Goal: Task Accomplishment & Management: Manage account settings

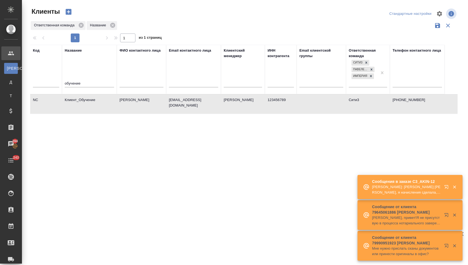
select select "RU"
click at [445, 185] on icon "button" at bounding box center [447, 188] width 7 height 7
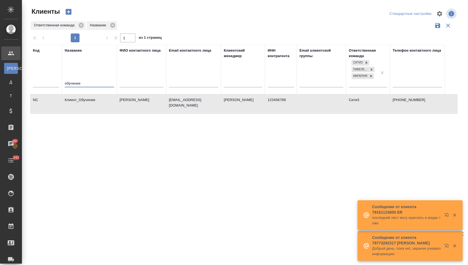
drag, startPoint x: 87, startPoint y: 85, endPoint x: 64, endPoint y: 83, distance: 23.4
click at [64, 83] on th "Название обучение" at bounding box center [89, 69] width 55 height 49
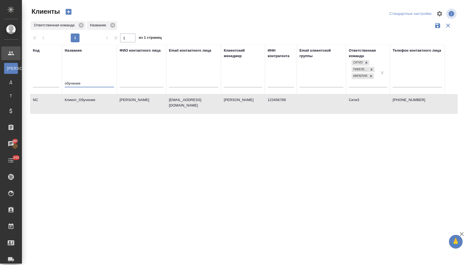
click at [86, 83] on input "обучение" at bounding box center [89, 83] width 49 height 7
drag, startPoint x: 85, startPoint y: 83, endPoint x: 64, endPoint y: 82, distance: 20.9
click at [64, 82] on th "Название обучение" at bounding box center [89, 69] width 55 height 49
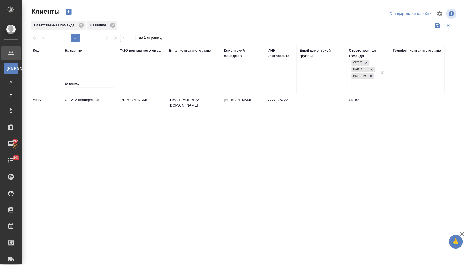
type input "акваинф"
click at [65, 102] on td "ФГБУ Акваинфотека" at bounding box center [89, 103] width 55 height 19
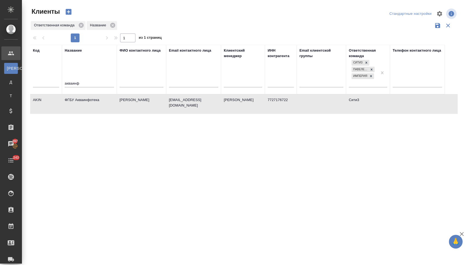
click at [65, 102] on td "ФГБУ Акваинфотека" at bounding box center [89, 103] width 55 height 19
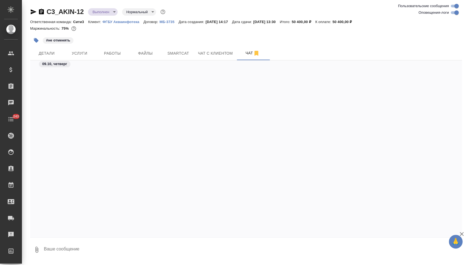
scroll to position [837, 0]
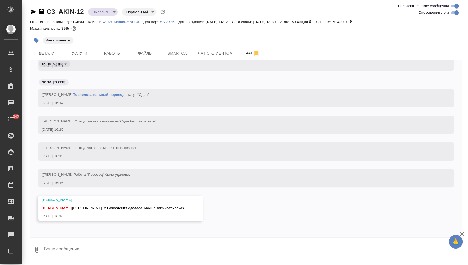
click at [79, 252] on textarea at bounding box center [252, 249] width 419 height 19
type textarea "оки, пасибо"
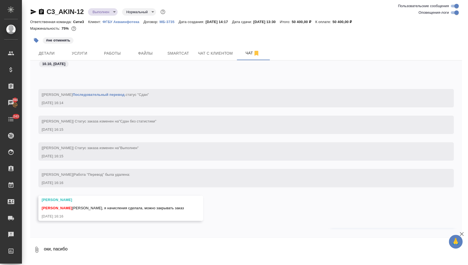
scroll to position [863, 0]
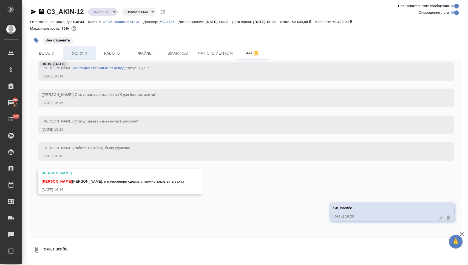
click at [83, 50] on span "Услуги" at bounding box center [79, 53] width 26 height 7
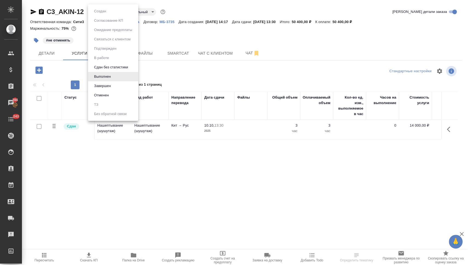
click at [107, 12] on body "🙏 .cls-1 fill:#fff; AWATERA Nikitina Tatiana Клиенты Спецификации Заказы 394 Ча…" at bounding box center [234, 132] width 468 height 265
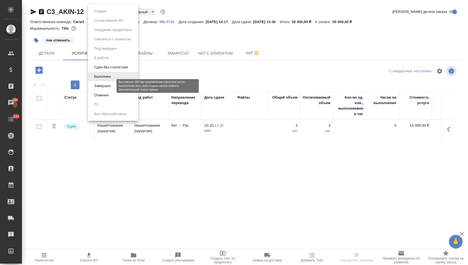
click at [109, 86] on button "Завершен" at bounding box center [102, 86] width 20 height 6
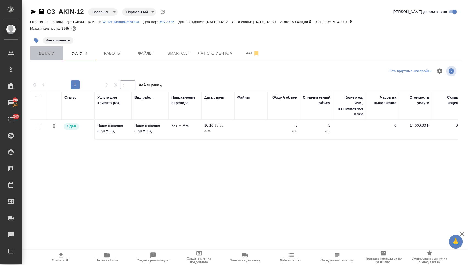
click at [53, 55] on span "Детали" at bounding box center [46, 53] width 26 height 7
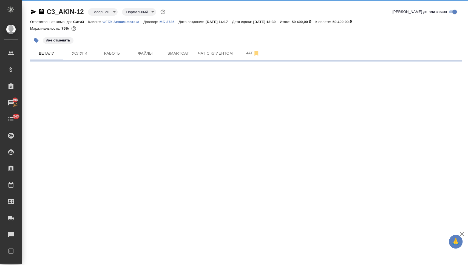
select select "RU"
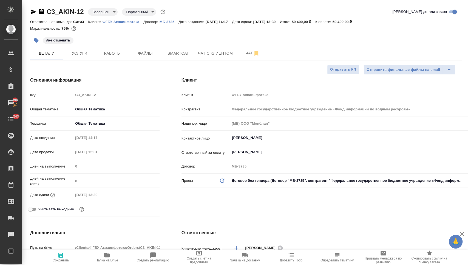
type textarea "x"
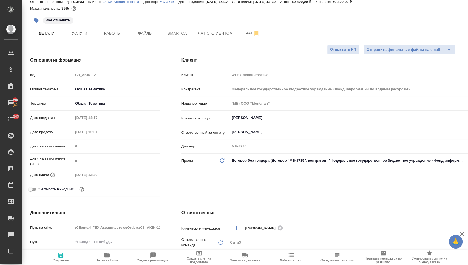
scroll to position [16, 0]
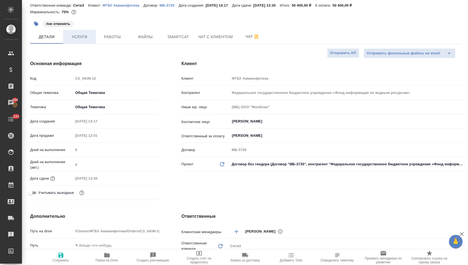
click at [84, 36] on span "Услуги" at bounding box center [79, 36] width 26 height 7
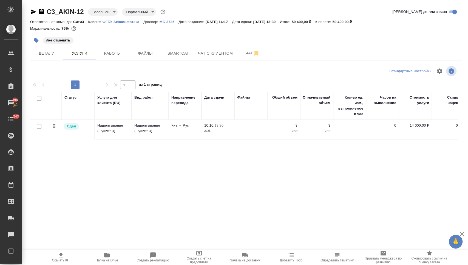
click at [115, 129] on p "Нашептывание (шушутаж)" at bounding box center [113, 128] width 32 height 11
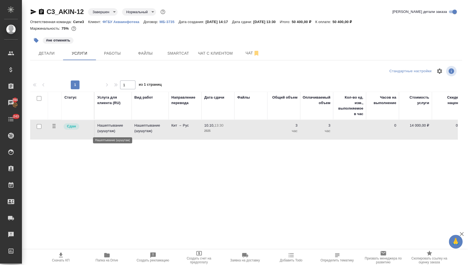
click at [115, 129] on p "Нашептывание (шушутаж)" at bounding box center [113, 128] width 32 height 11
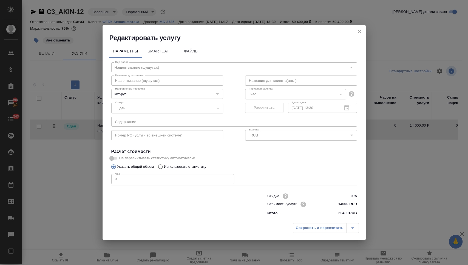
click at [357, 31] on icon "close" at bounding box center [359, 31] width 7 height 7
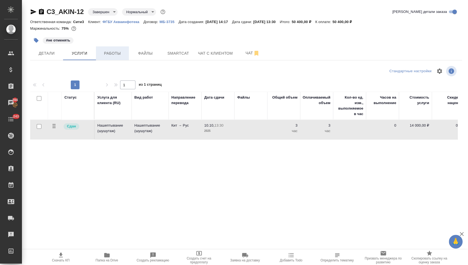
click at [125, 55] on span "Работы" at bounding box center [112, 53] width 26 height 7
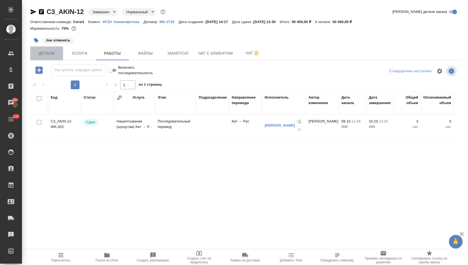
click at [54, 56] on span "Детали" at bounding box center [46, 53] width 26 height 7
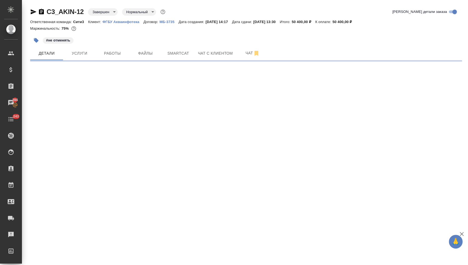
select select "RU"
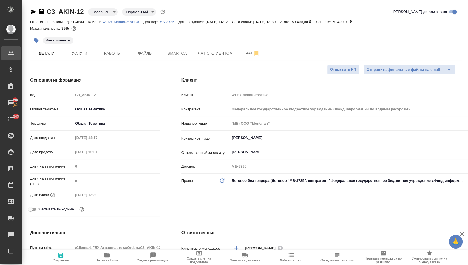
type textarea "x"
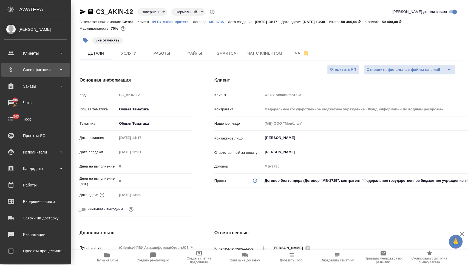
click at [28, 72] on div "Спецификации" at bounding box center [35, 70] width 63 height 8
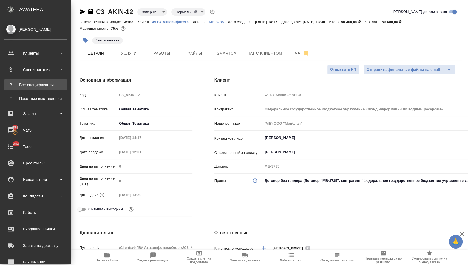
type textarea "x"
click at [28, 86] on div "Все спецификации" at bounding box center [36, 84] width 58 height 5
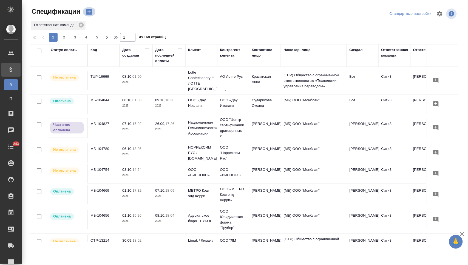
click at [89, 12] on icon "button" at bounding box center [89, 12] width 8 height 8
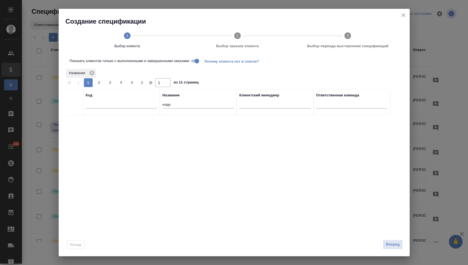
click at [166, 103] on input "норр" at bounding box center [198, 104] width 71 height 7
type input "акваин"
click at [71, 121] on div at bounding box center [74, 122] width 12 height 8
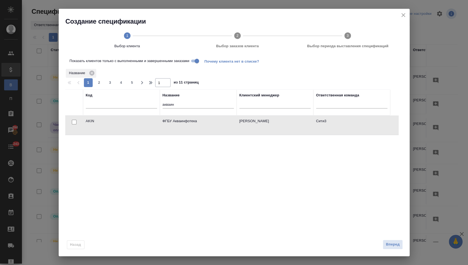
click at [75, 120] on input "checkbox" at bounding box center [74, 122] width 5 height 5
checkbox input "true"
click at [394, 241] on span "Вперед" at bounding box center [393, 244] width 14 height 6
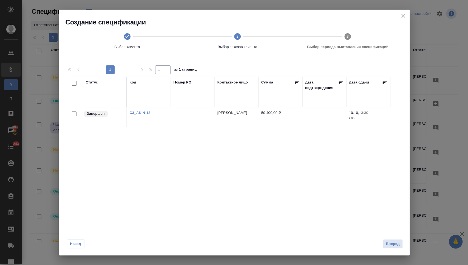
click at [76, 84] on div at bounding box center [72, 84] width 9 height 8
click at [73, 83] on input "checkbox" at bounding box center [74, 83] width 5 height 5
checkbox input "true"
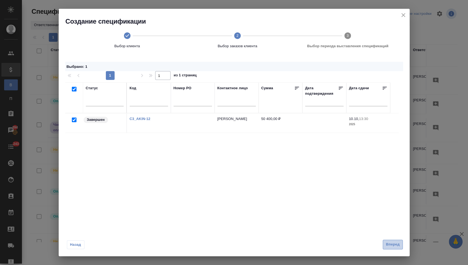
click at [386, 243] on span "Вперед" at bounding box center [393, 244] width 14 height 6
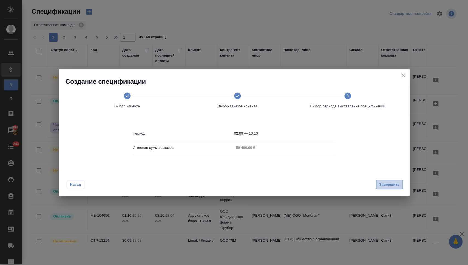
click at [383, 187] on span "Завершить" at bounding box center [389, 184] width 21 height 6
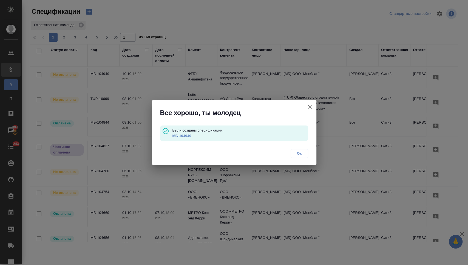
click at [175, 133] on p "МБ-104949" at bounding box center [240, 135] width 136 height 5
click at [177, 136] on link "МБ-104949" at bounding box center [181, 136] width 19 height 4
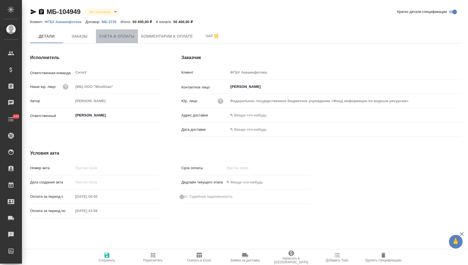
click at [125, 36] on span "Счета и оплаты" at bounding box center [116, 36] width 35 height 7
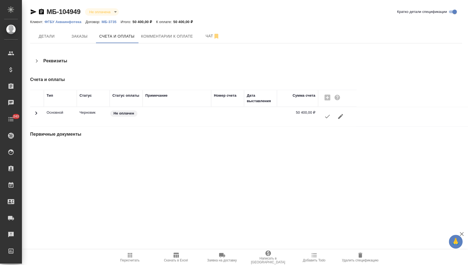
click at [326, 118] on icon "button" at bounding box center [327, 116] width 7 height 7
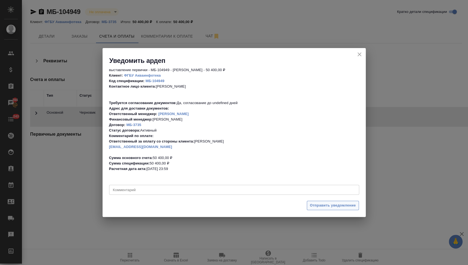
click at [338, 208] on button "Отправить уведомление" at bounding box center [333, 206] width 52 height 10
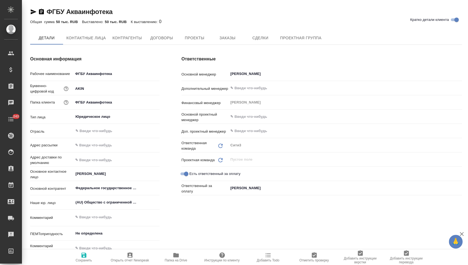
type textarea "x"
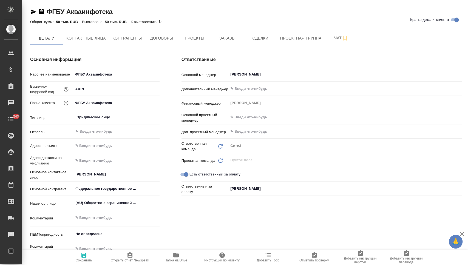
type textarea "x"
click at [179, 256] on icon "button" at bounding box center [175, 255] width 5 height 4
type textarea "x"
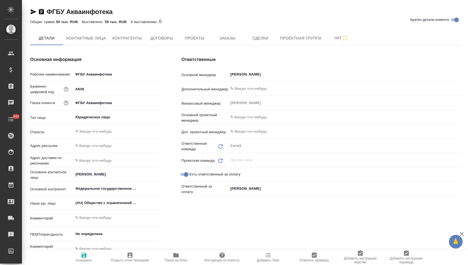
type textarea "x"
click at [174, 35] on span "Договоры" at bounding box center [161, 38] width 26 height 7
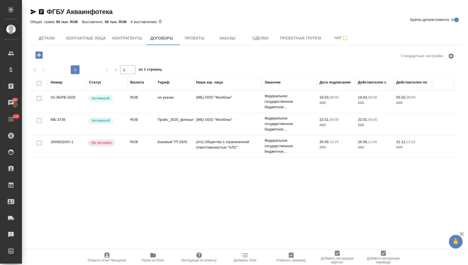
click at [146, 124] on td "RUB" at bounding box center [141, 123] width 27 height 19
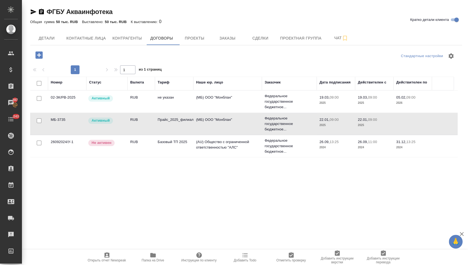
click at [146, 124] on td "RUB" at bounding box center [141, 123] width 27 height 19
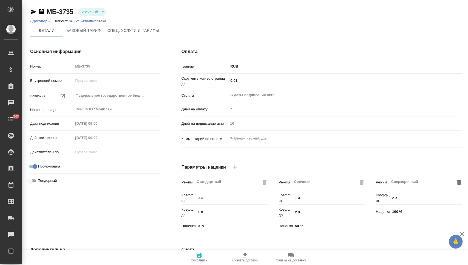
type input "Стандартный шаблон - [PHONE_NUMBER] - ВЫБЕРИ МЕНЯ!"
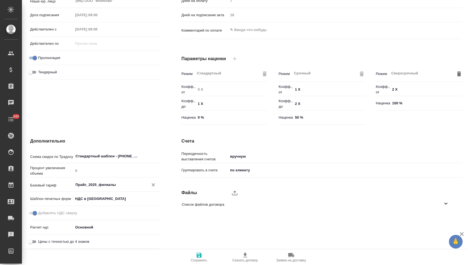
click at [117, 185] on input "Прайс_2025_филиалы" at bounding box center [107, 184] width 64 height 7
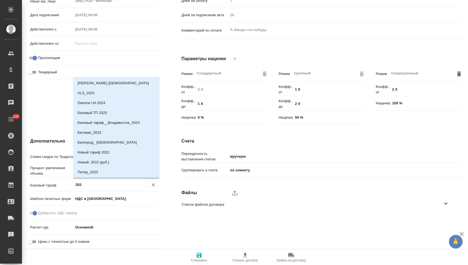
scroll to position [9, 0]
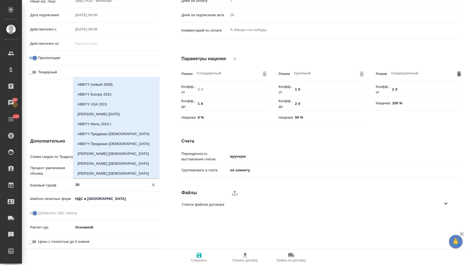
type input "2"
type textarea "x"
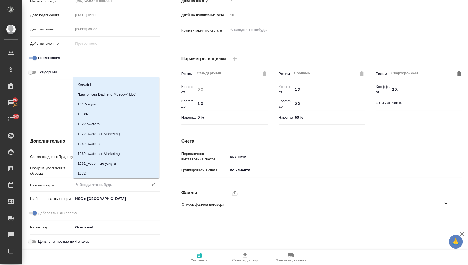
scroll to position [0, 0]
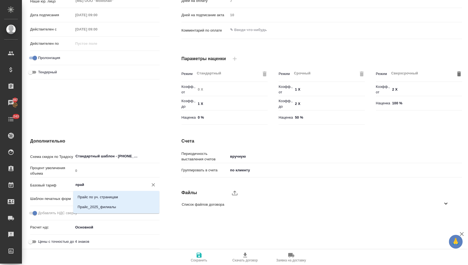
type input "прайс"
click at [97, 207] on p "Прайс_2025_филиалы" at bounding box center [97, 206] width 38 height 5
type textarea "x"
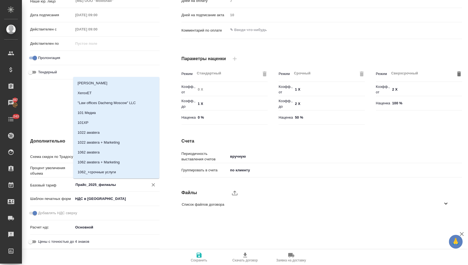
drag, startPoint x: 119, startPoint y: 183, endPoint x: 64, endPoint y: 184, distance: 54.9
click at [64, 184] on div "Базовый тариф Прайс_2025_филиалы ​" at bounding box center [94, 184] width 129 height 10
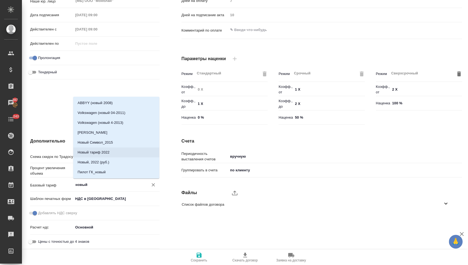
scroll to position [9, 0]
type input "новый"
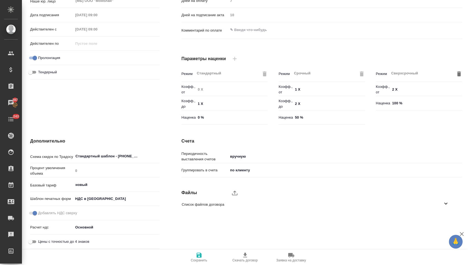
click at [55, 108] on div "Основная информация Номер МБ-3735 Внутренний номер Заказчик Федеральное государ…" at bounding box center [94, 33] width 151 height 209
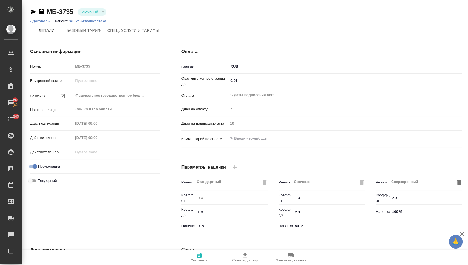
click at [95, 21] on p "ФГБУ Акваинфотека" at bounding box center [89, 21] width 41 height 4
click at [133, 31] on span "Спец. услуги и тарифы" at bounding box center [134, 30] width 52 height 7
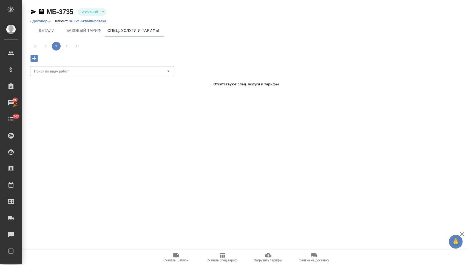
click at [72, 21] on p "ФГБУ Акваинфотека" at bounding box center [89, 21] width 41 height 4
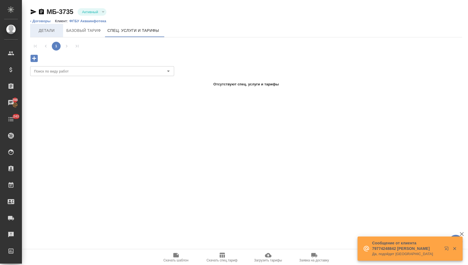
click at [50, 35] on button "Детали" at bounding box center [46, 30] width 33 height 13
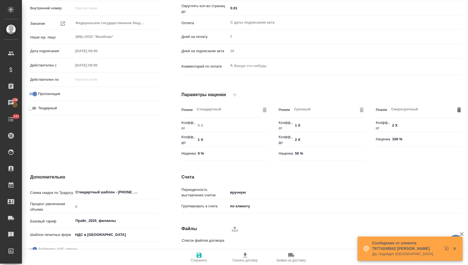
scroll to position [108, 0]
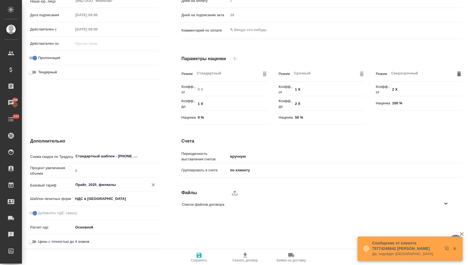
click at [96, 187] on input "Прайс_2025_филиалы" at bounding box center [107, 184] width 64 height 7
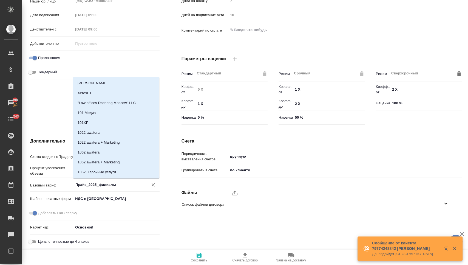
type input "ь"
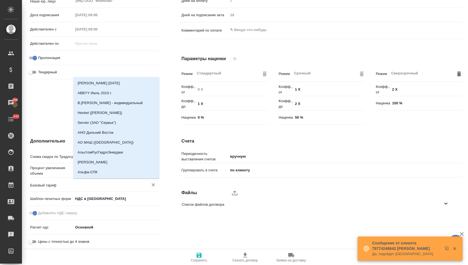
type textarea "x"
type input "ба"
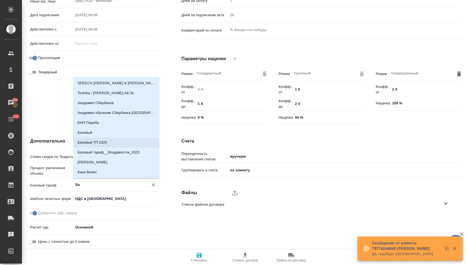
click at [114, 144] on li "Базовый ТП 2025" at bounding box center [116, 142] width 86 height 10
type textarea "x"
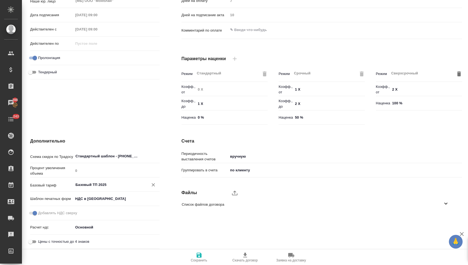
type input "Базовый ТП 2025"
click at [196, 257] on icon "button" at bounding box center [199, 255] width 7 height 7
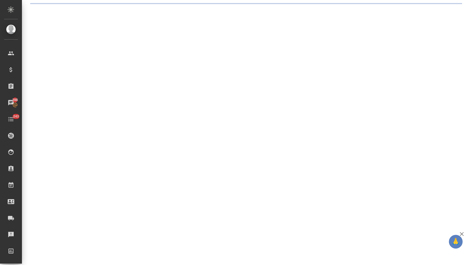
scroll to position [0, 0]
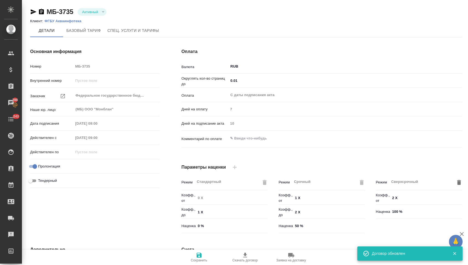
type input "Базовый ТП 2025"
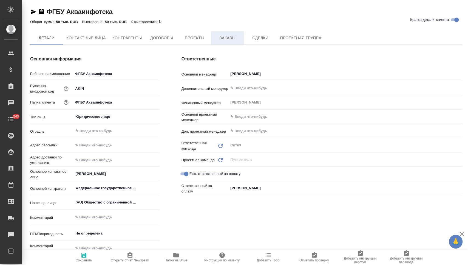
type textarea "x"
click at [221, 41] on span "Заказы" at bounding box center [227, 38] width 26 height 7
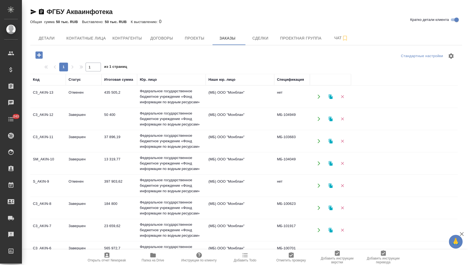
click at [98, 102] on td "Отменен" at bounding box center [84, 96] width 36 height 19
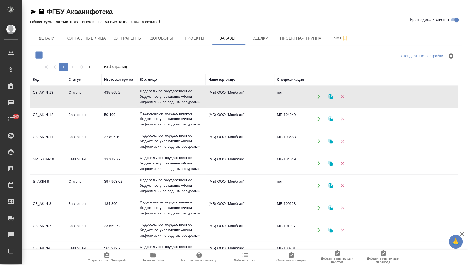
click at [100, 97] on td "Отменен" at bounding box center [84, 96] width 36 height 19
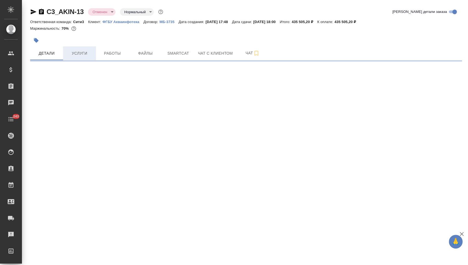
click at [79, 51] on span "Услуги" at bounding box center [79, 53] width 26 height 7
select select "RU"
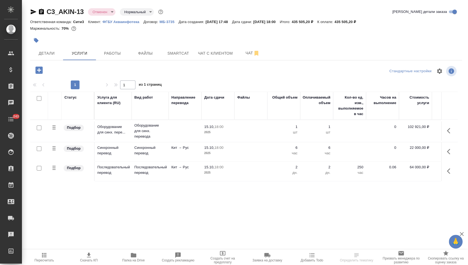
click at [38, 69] on icon "button" at bounding box center [38, 69] width 7 height 7
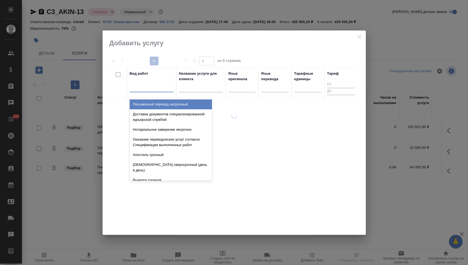
click at [146, 85] on div at bounding box center [152, 87] width 44 height 8
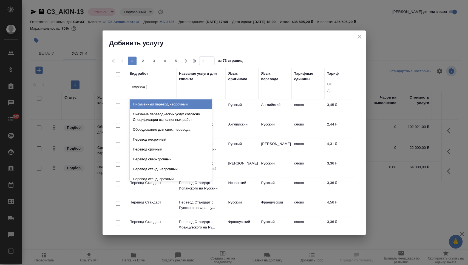
type input "перевод ст"
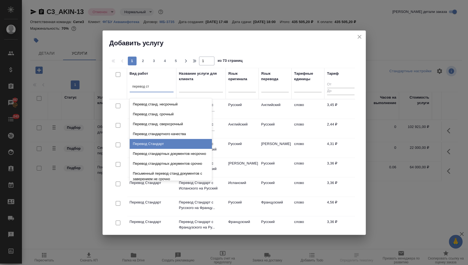
click at [163, 140] on div "Перевод Стандарт" at bounding box center [171, 144] width 82 height 10
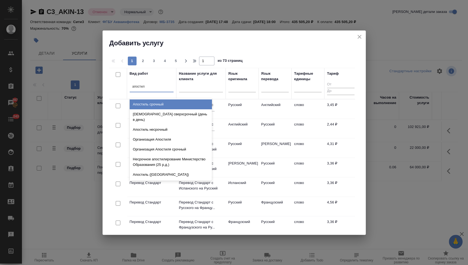
type input "апостиль"
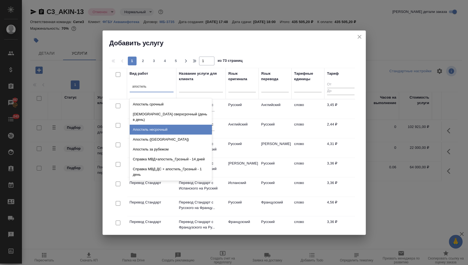
click at [187, 125] on div "Апостиль несрочный" at bounding box center [171, 130] width 82 height 10
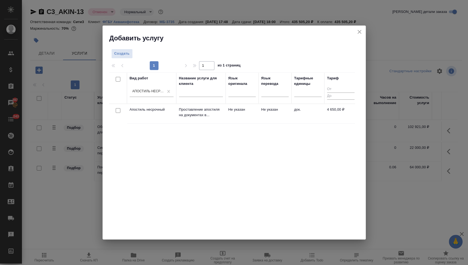
click at [158, 82] on div "Вид работ Апостиль несрочный" at bounding box center [152, 87] width 44 height 25
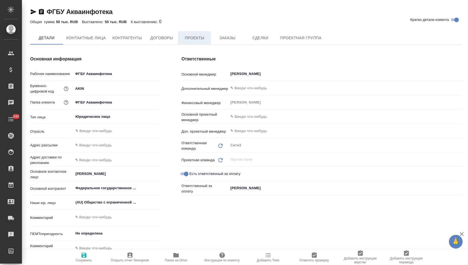
type textarea "x"
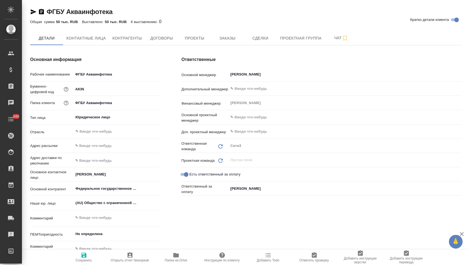
type textarea "x"
click at [332, 38] on span "Чат" at bounding box center [341, 38] width 26 height 7
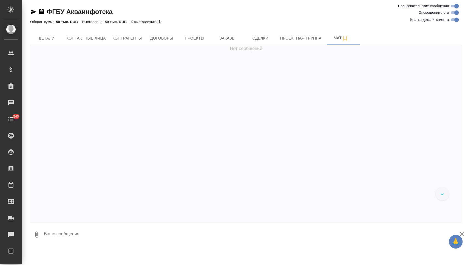
scroll to position [2003, 0]
